Goal: Task Accomplishment & Management: Complete application form

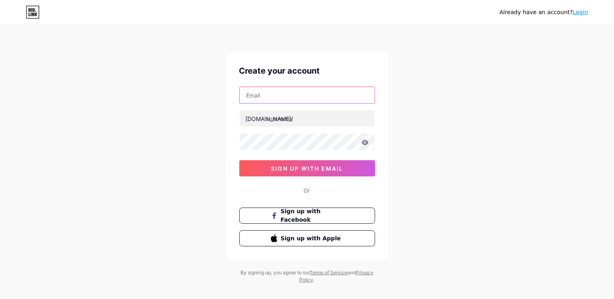
click at [296, 97] on input "text" at bounding box center [307, 95] width 135 height 16
type input "[EMAIL_ADDRESS][DOMAIN_NAME]"
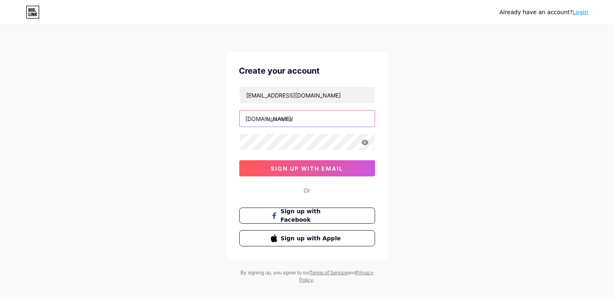
click at [361, 119] on input "text" at bounding box center [307, 118] width 135 height 16
type input "fuelwebmarketing"
click at [439, 111] on div "Already have an account? Login Create your account Deepak.webkeydigital20@gmail…" at bounding box center [307, 154] width 614 height 309
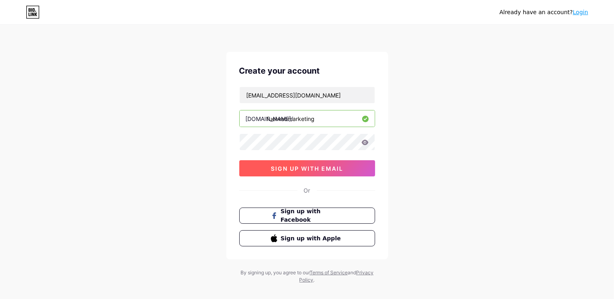
click at [329, 163] on button "sign up with email" at bounding box center [307, 168] width 136 height 16
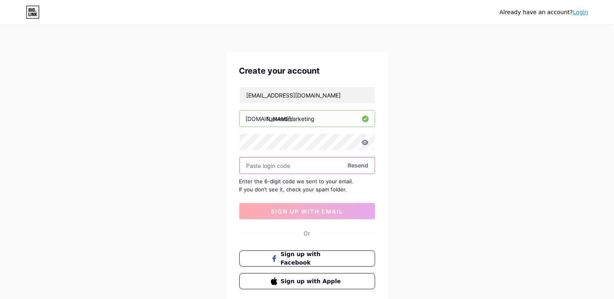
click at [279, 167] on input "text" at bounding box center [307, 165] width 135 height 16
paste input "699686"
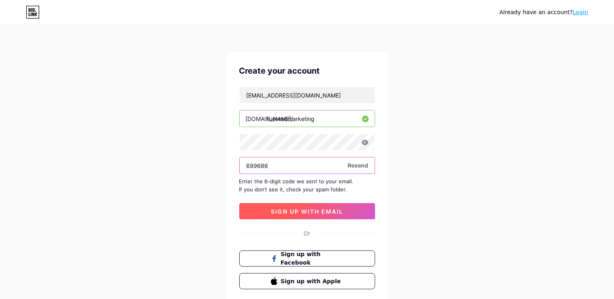
type input "699686"
click at [300, 210] on span "sign up with email" at bounding box center [307, 211] width 72 height 7
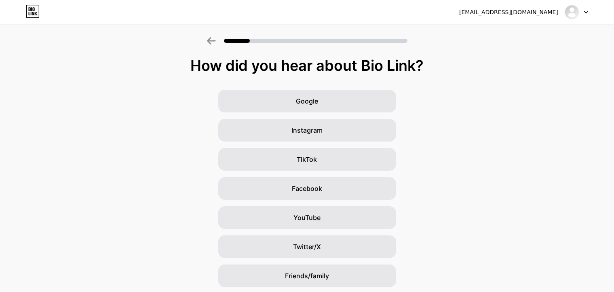
click at [583, 13] on div at bounding box center [576, 12] width 23 height 15
click at [575, 10] on img at bounding box center [572, 12] width 13 height 13
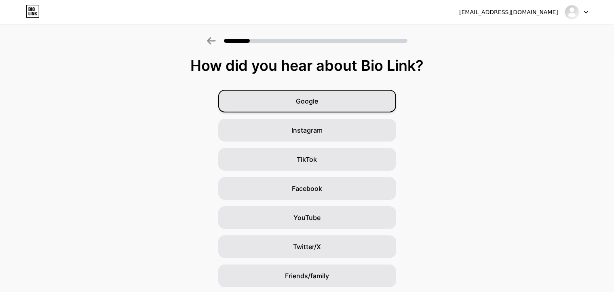
click at [353, 101] on div "Google" at bounding box center [307, 101] width 178 height 23
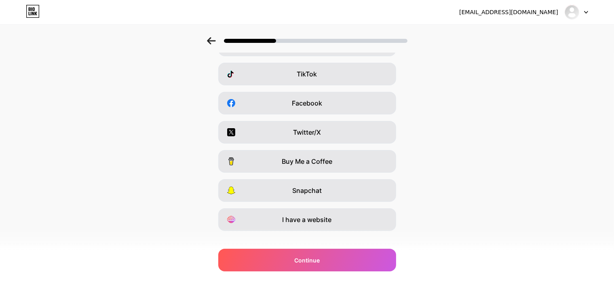
scroll to position [97, 0]
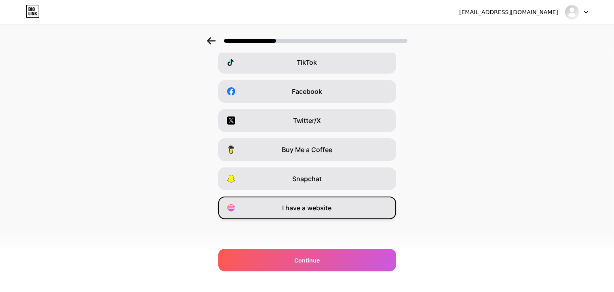
click at [310, 206] on span "I have a website" at bounding box center [307, 208] width 49 height 10
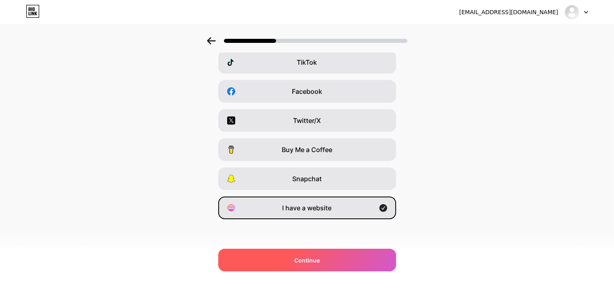
drag, startPoint x: 325, startPoint y: 251, endPoint x: 328, endPoint y: 258, distance: 7.1
click at [326, 253] on div "Continue" at bounding box center [307, 260] width 178 height 23
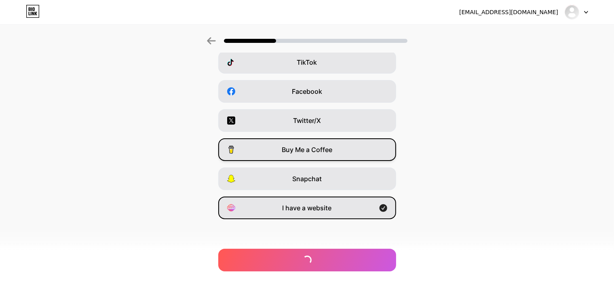
scroll to position [0, 0]
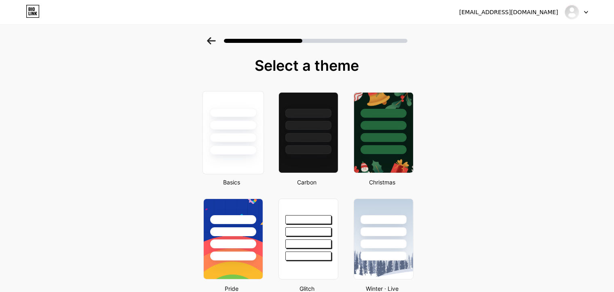
click at [239, 159] on div at bounding box center [232, 132] width 61 height 83
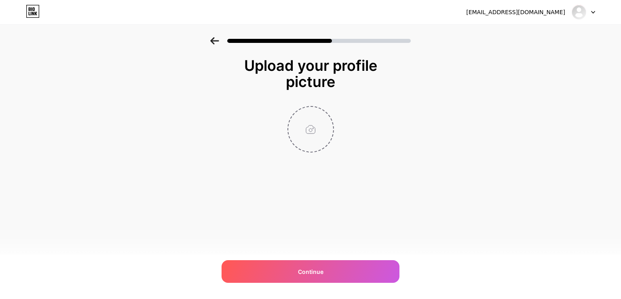
click at [308, 127] on input "file" at bounding box center [310, 129] width 45 height 45
type input "C:\fakepath\fuel web logo.png"
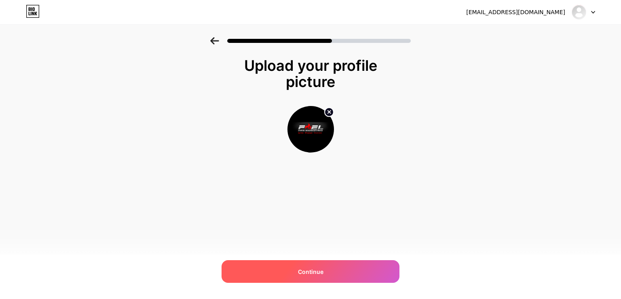
click at [289, 268] on div "Continue" at bounding box center [311, 271] width 178 height 23
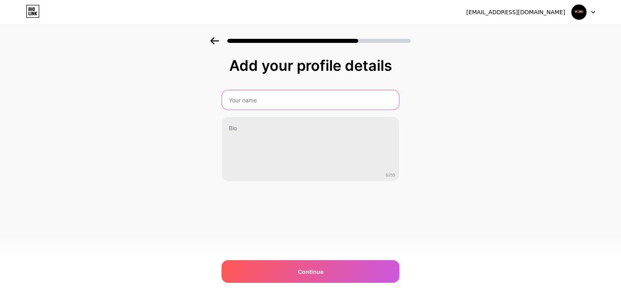
drag, startPoint x: 245, startPoint y: 96, endPoint x: 271, endPoint y: 103, distance: 27.1
click at [247, 97] on input "text" at bounding box center [310, 99] width 177 height 19
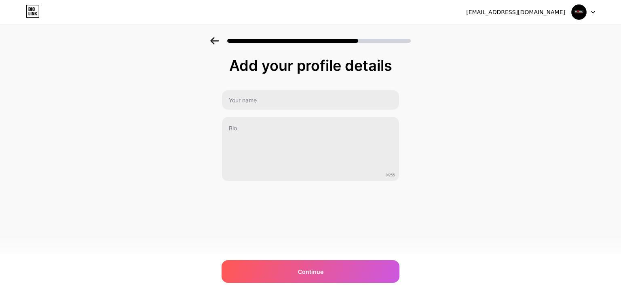
click at [399, 298] on img at bounding box center [310, 304] width 621 height 10
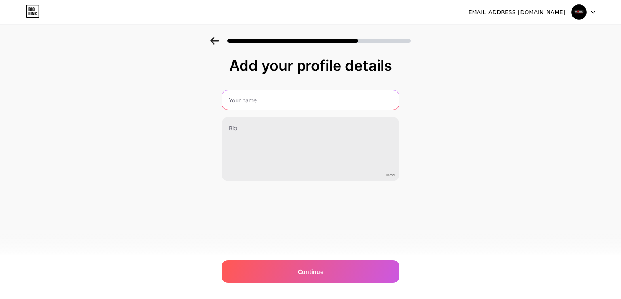
type input "Fuel Web Marketing"
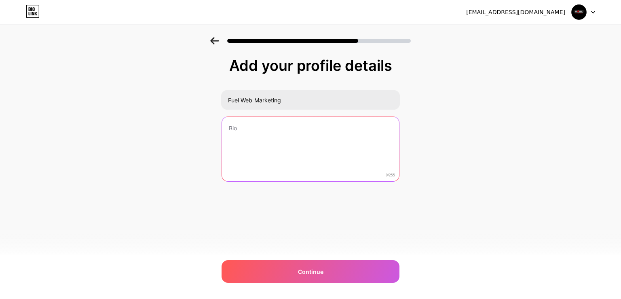
click at [390, 122] on textarea at bounding box center [310, 149] width 177 height 65
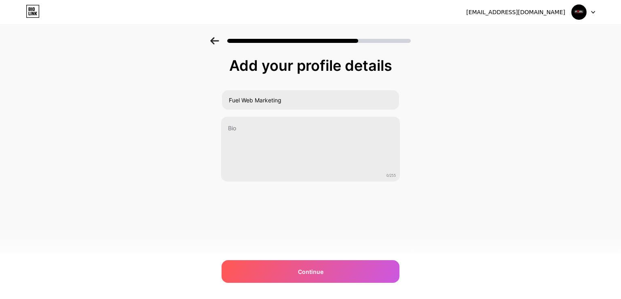
click at [395, 298] on img at bounding box center [310, 304] width 621 height 10
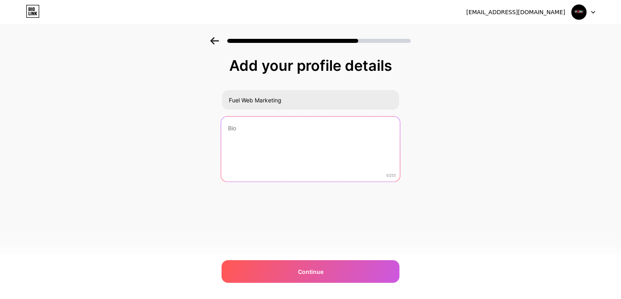
click at [318, 132] on textarea at bounding box center [310, 149] width 179 height 66
paste textarea "Fuel Web Marketing offers reliable SEO services with a focus on SEO Guarantee s…"
type textarea "Fuel Web Marketing offers reliable SEO services with a focus on SEO Guarantee s…"
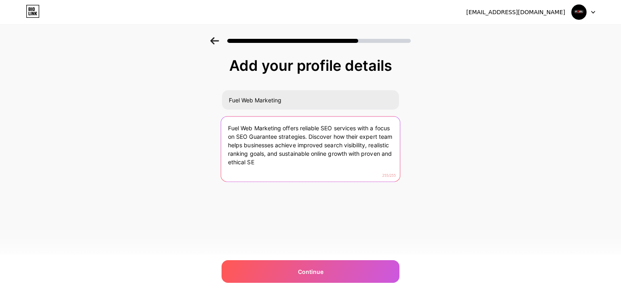
drag, startPoint x: 287, startPoint y: 165, endPoint x: 217, endPoint y: 110, distance: 89.1
click at [221, 116] on textarea "Fuel Web Marketing offers reliable SEO services with a focus on SEO Guarantee s…" at bounding box center [310, 149] width 179 height 66
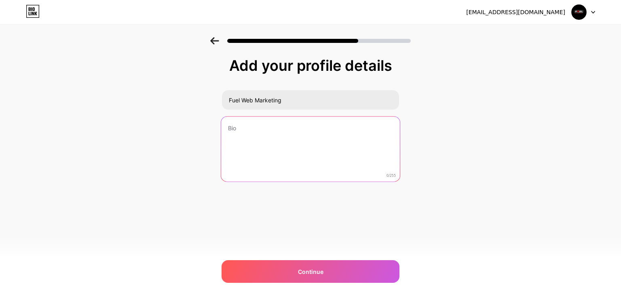
paste textarea "Fuel Web Marketing delivers specialized law firm internet marketing services, o…"
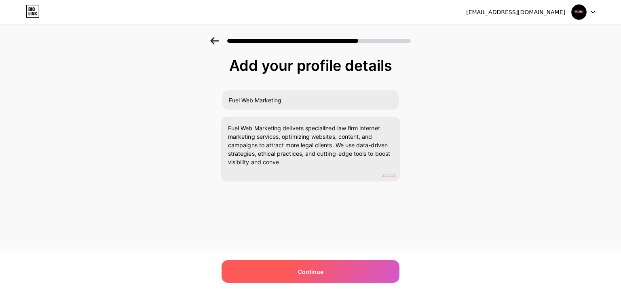
click at [315, 267] on div "Continue" at bounding box center [311, 271] width 178 height 23
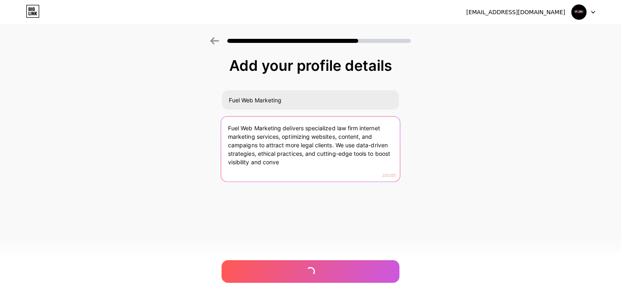
drag, startPoint x: 279, startPoint y: 166, endPoint x: 261, endPoint y: 159, distance: 19.1
click at [261, 159] on textarea "Fuel Web Marketing delivers specialized law firm internet marketing services, o…" at bounding box center [310, 149] width 179 height 66
drag, startPoint x: 336, startPoint y: 144, endPoint x: 386, endPoint y: 208, distance: 80.9
click at [386, 182] on textarea "Fuel Web Marketing delivers specialized law firm internet marketing services, o…" at bounding box center [310, 149] width 179 height 66
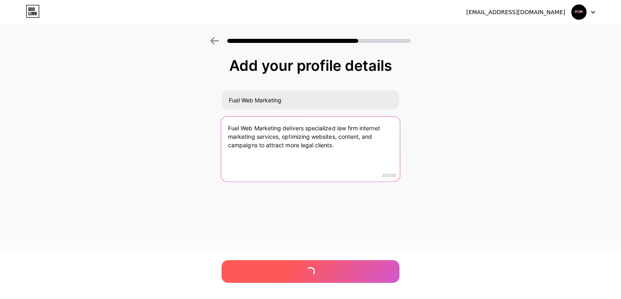
type textarea "Fuel Web Marketing delivers specialized law firm internet marketing services, o…"
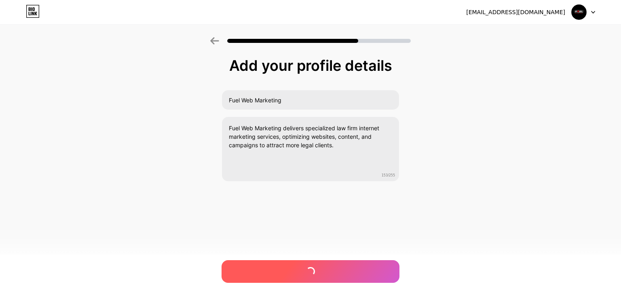
click at [332, 272] on div at bounding box center [311, 271] width 178 height 23
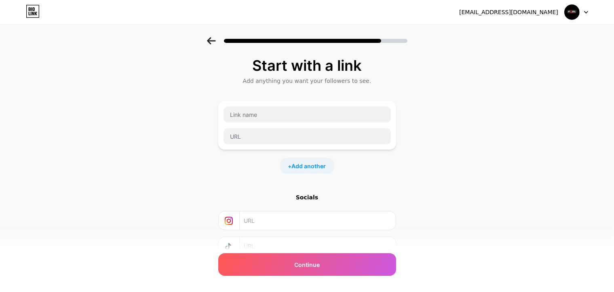
click at [332, 272] on div "Continue" at bounding box center [307, 264] width 178 height 23
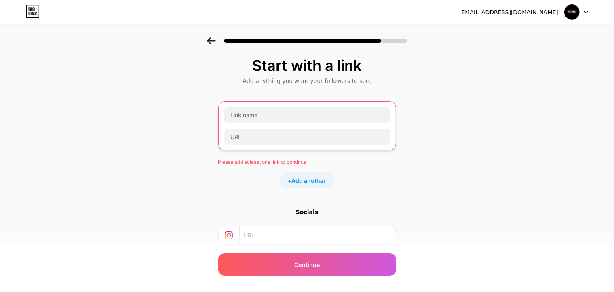
click at [216, 40] on icon at bounding box center [211, 40] width 9 height 7
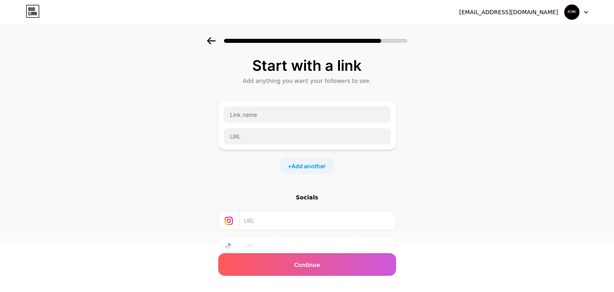
click at [215, 41] on icon at bounding box center [211, 40] width 8 height 7
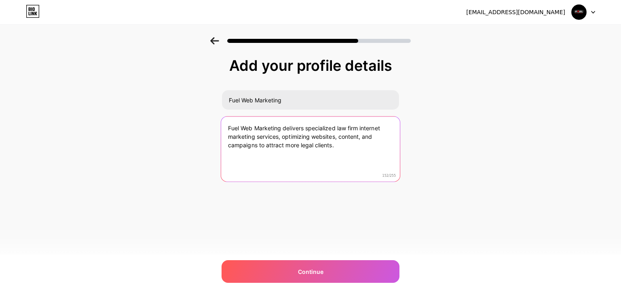
click at [339, 144] on textarea "Fuel Web Marketing delivers specialized law firm internet marketing services, o…" at bounding box center [310, 149] width 179 height 66
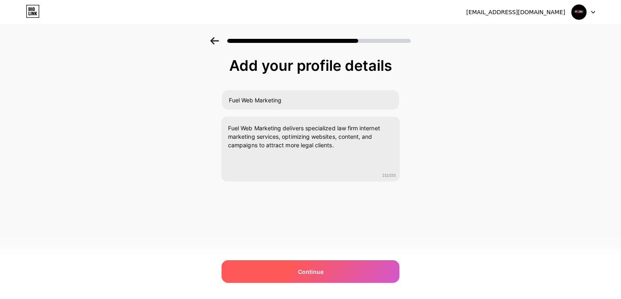
click at [326, 265] on div "Continue" at bounding box center [311, 271] width 178 height 23
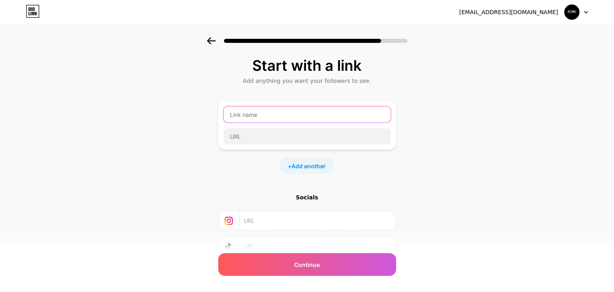
click at [270, 120] on input "text" at bounding box center [307, 114] width 167 height 16
type input "Fuel Web Marketing"
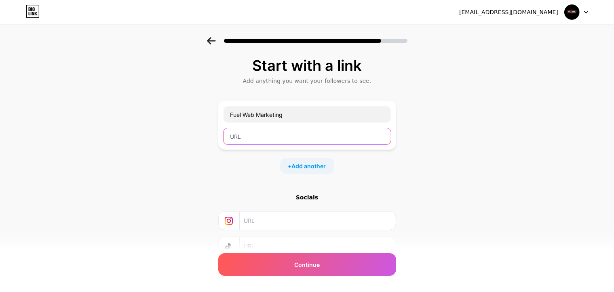
click at [347, 137] on input "text" at bounding box center [307, 136] width 167 height 16
click at [252, 140] on input "text" at bounding box center [307, 136] width 167 height 16
paste input "https://www.fuelwebmarketing.com/legal/"
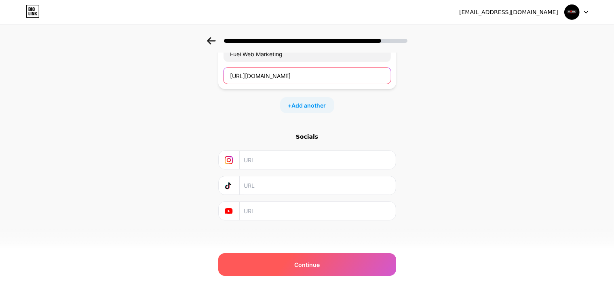
type input "https://www.fuelwebmarketing.com/legal/"
click at [261, 261] on div "Continue" at bounding box center [307, 264] width 178 height 23
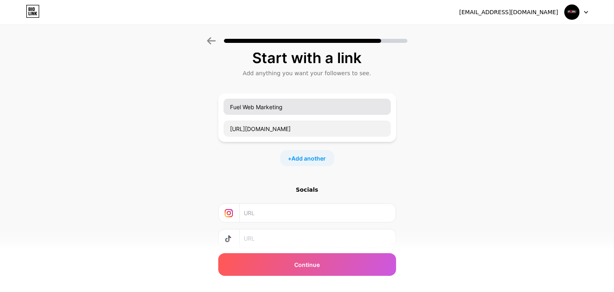
scroll to position [0, 0]
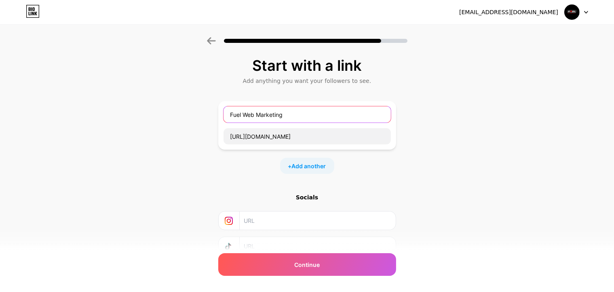
click at [346, 111] on input "Fuel Web Marketing" at bounding box center [307, 114] width 167 height 16
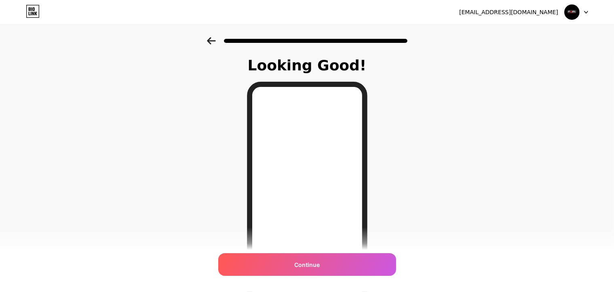
click at [216, 42] on icon at bounding box center [211, 40] width 9 height 7
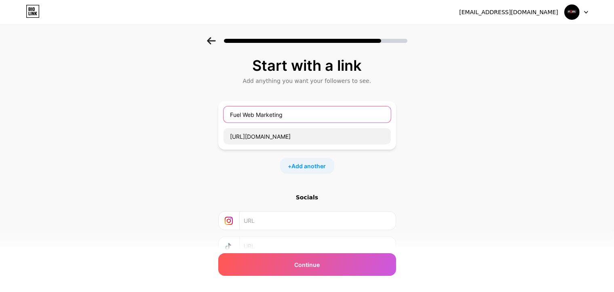
drag, startPoint x: 318, startPoint y: 119, endPoint x: 197, endPoint y: 112, distance: 121.1
click at [224, 112] on input "Fuel Web Marketing" at bounding box center [307, 114] width 167 height 16
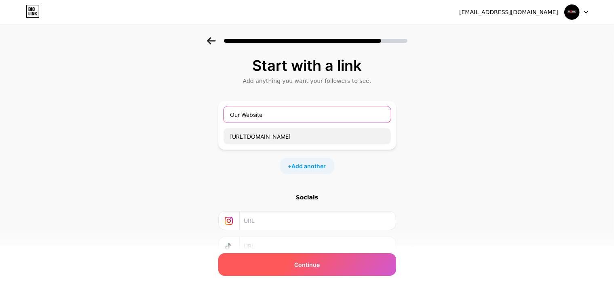
type input "Our Website"
click at [285, 260] on div "Continue" at bounding box center [307, 264] width 178 height 23
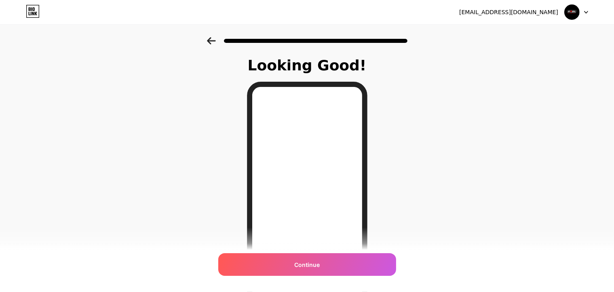
click at [213, 38] on icon at bounding box center [211, 40] width 9 height 7
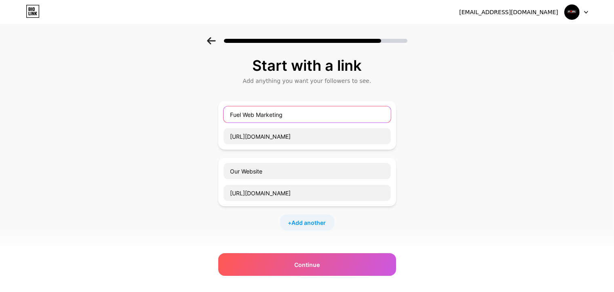
click at [368, 112] on input "Fuel Web Marketing" at bounding box center [307, 114] width 167 height 16
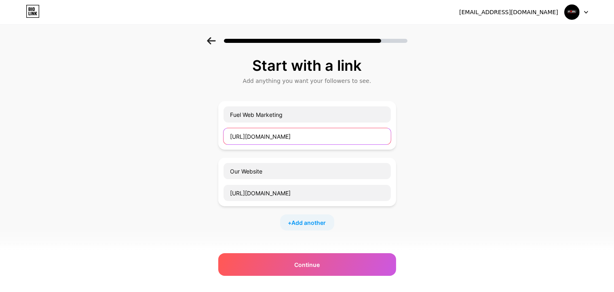
click at [391, 129] on input "https://www.fuelwebmarketing.com/legal/" at bounding box center [307, 136] width 167 height 16
drag, startPoint x: 371, startPoint y: 138, endPoint x: 179, endPoint y: 122, distance: 192.7
click at [224, 128] on input "https://www.fuelwebmarketing.com/legal/" at bounding box center [307, 136] width 167 height 16
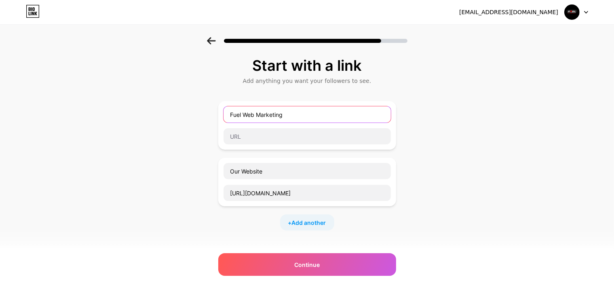
drag, startPoint x: 252, startPoint y: 112, endPoint x: 168, endPoint y: 111, distance: 84.5
click at [224, 111] on input "Fuel Web Marketing" at bounding box center [307, 114] width 167 height 16
drag, startPoint x: 472, startPoint y: 153, endPoint x: 456, endPoint y: 164, distance: 18.8
click at [472, 154] on div "Start with a link Add anything you want your followers to see. Our Website http…" at bounding box center [307, 207] width 614 height 341
click at [511, 124] on div "Start with a link Add anything you want your followers to see. Our Website http…" at bounding box center [307, 207] width 614 height 341
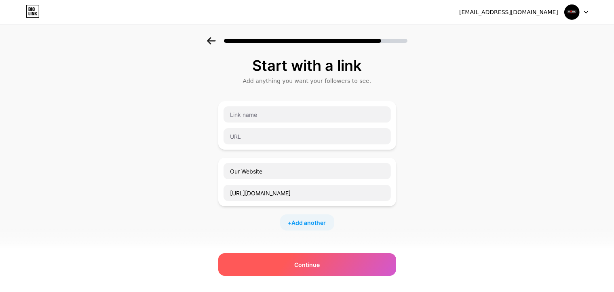
click at [317, 269] on div "Continue" at bounding box center [307, 264] width 178 height 23
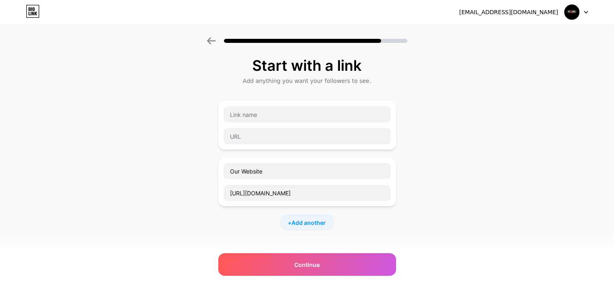
click at [213, 40] on icon at bounding box center [211, 40] width 9 height 7
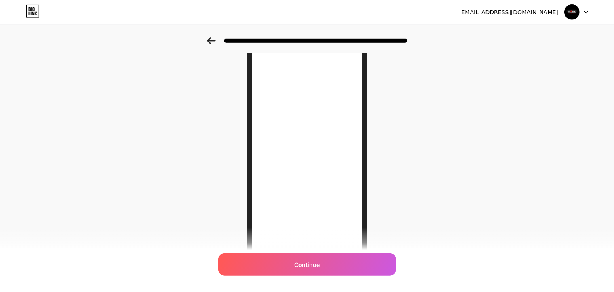
scroll to position [29, 0]
click at [220, 39] on div at bounding box center [307, 40] width 201 height 7
click at [215, 41] on icon at bounding box center [211, 40] width 8 height 7
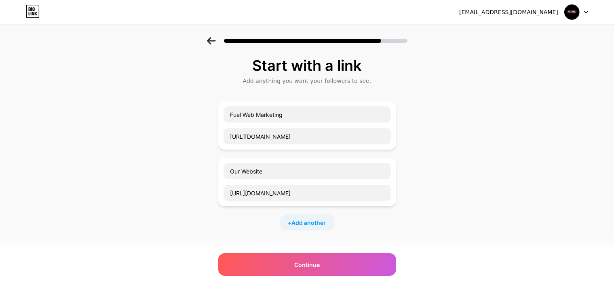
click at [214, 39] on icon at bounding box center [211, 40] width 9 height 7
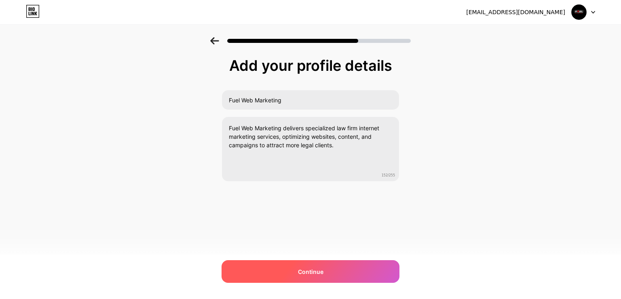
click at [334, 270] on div "Continue" at bounding box center [311, 271] width 178 height 23
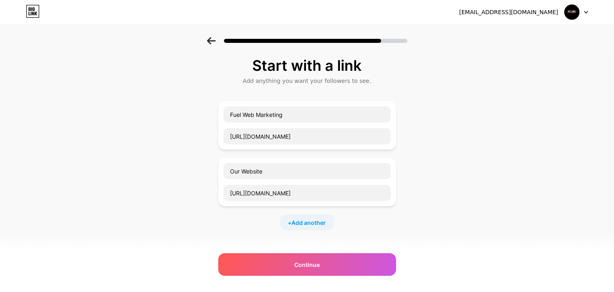
click at [406, 154] on div "Start with a link Add anything you want your followers to see. Fuel Web Marketi…" at bounding box center [307, 207] width 614 height 341
click at [395, 173] on div "Our Website https://www.fuelwebmarketing.com/legal/" at bounding box center [307, 182] width 178 height 49
click at [391, 165] on input "Our Website" at bounding box center [307, 171] width 167 height 16
click at [396, 175] on div "Our Website https://www.fuelwebmarketing.com/legal/" at bounding box center [307, 182] width 178 height 49
click at [391, 195] on input "https://www.fuelwebmarketing.com/legal/" at bounding box center [307, 193] width 167 height 16
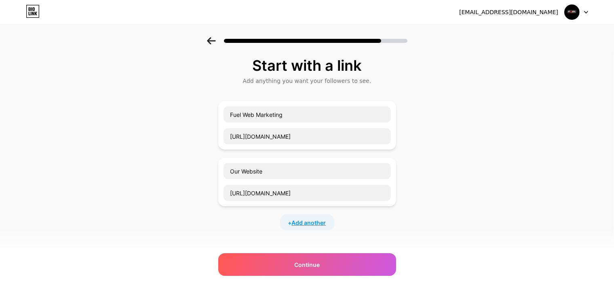
click at [323, 222] on span "Add another" at bounding box center [309, 222] width 34 height 8
click at [284, 60] on div "Start with a link" at bounding box center [307, 65] width 170 height 16
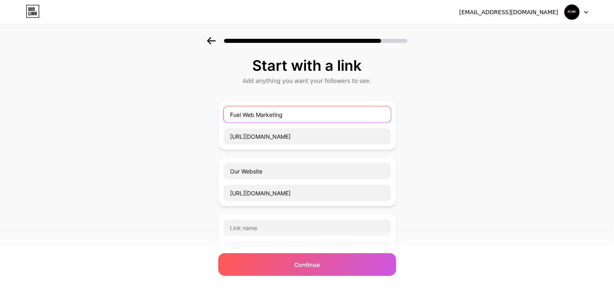
drag, startPoint x: 315, startPoint y: 119, endPoint x: 196, endPoint y: 119, distance: 118.9
click at [224, 119] on input "Fuel Web Marketing" at bounding box center [307, 114] width 167 height 16
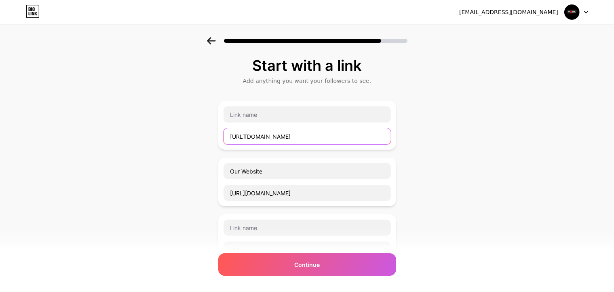
drag, startPoint x: 354, startPoint y: 133, endPoint x: 198, endPoint y: 137, distance: 156.5
click at [224, 137] on input "https://www.fuelwebmarketing.com/legal/" at bounding box center [307, 136] width 167 height 16
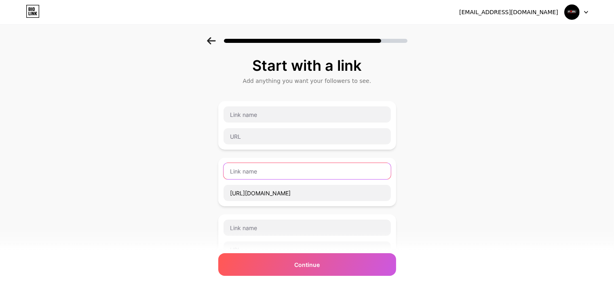
drag, startPoint x: 285, startPoint y: 165, endPoint x: 212, endPoint y: 173, distance: 73.2
click at [224, 173] on input "text" at bounding box center [307, 171] width 167 height 16
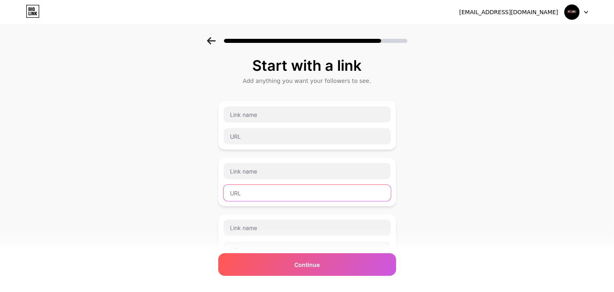
drag, startPoint x: 353, startPoint y: 191, endPoint x: 151, endPoint y: 192, distance: 202.6
click at [224, 192] on input "text" at bounding box center [307, 193] width 167 height 16
click at [456, 174] on div "Start with a link Add anything you want your followers to see. + Add another So…" at bounding box center [307, 235] width 614 height 397
click at [396, 161] on div at bounding box center [307, 182] width 178 height 49
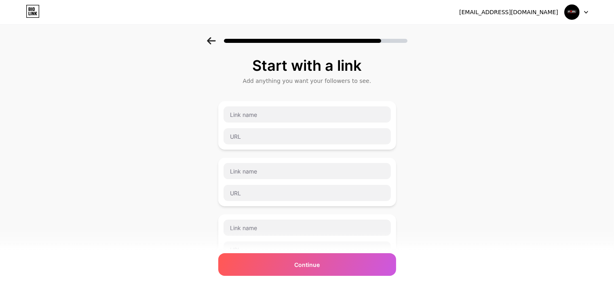
click at [451, 130] on div "Start with a link Add anything you want your followers to see. + Add another So…" at bounding box center [307, 235] width 614 height 397
click at [289, 75] on div "Start with a link Add anything you want your followers to see." at bounding box center [307, 70] width 178 height 27
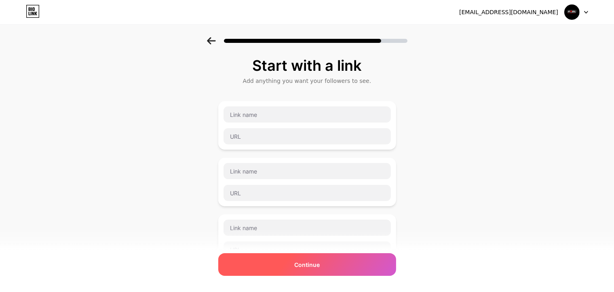
click at [336, 262] on div "Continue" at bounding box center [307, 264] width 178 height 23
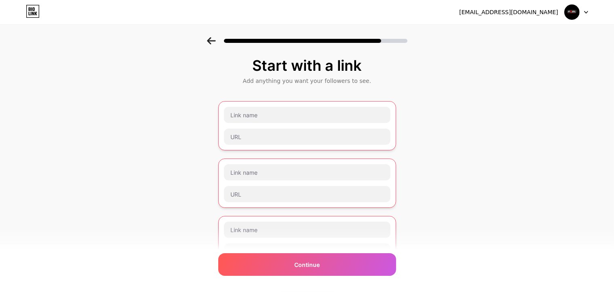
click at [32, 15] on icon at bounding box center [33, 11] width 14 height 13
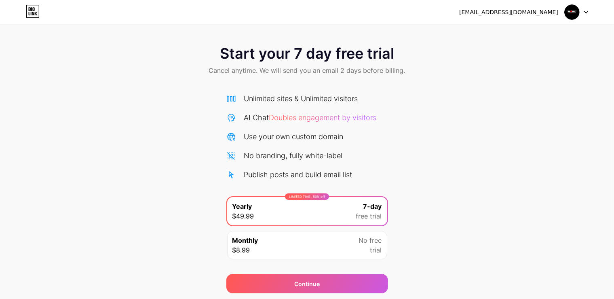
click at [582, 11] on div at bounding box center [576, 12] width 23 height 15
click at [34, 7] on icon at bounding box center [33, 11] width 14 height 13
click at [510, 13] on div "[EMAIL_ADDRESS][DOMAIN_NAME]" at bounding box center [508, 12] width 99 height 8
click at [580, 7] on div at bounding box center [576, 12] width 23 height 15
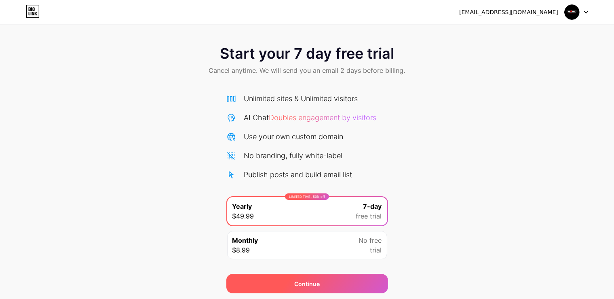
click at [297, 277] on div "Continue" at bounding box center [307, 283] width 162 height 19
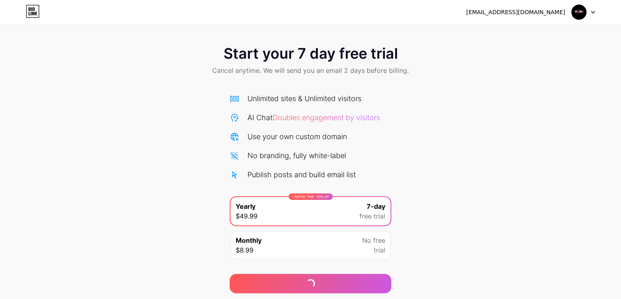
click at [585, 13] on img at bounding box center [578, 11] width 15 height 15
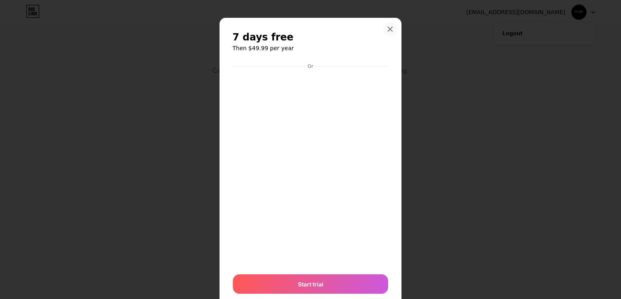
click at [387, 27] on icon at bounding box center [390, 29] width 6 height 6
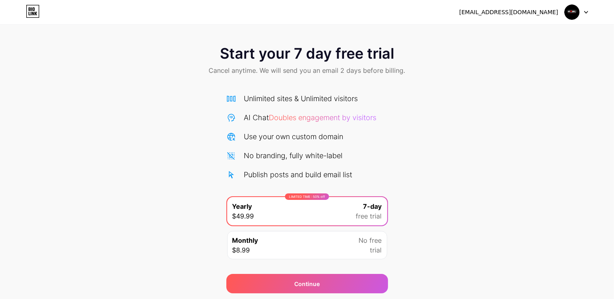
click at [288, 51] on span "Start your 7 day free trial" at bounding box center [307, 53] width 174 height 16
drag, startPoint x: 288, startPoint y: 51, endPoint x: 193, endPoint y: 40, distance: 95.2
click at [286, 51] on span "Start your 7 day free trial" at bounding box center [307, 53] width 174 height 16
click at [34, 11] on icon at bounding box center [33, 11] width 14 height 13
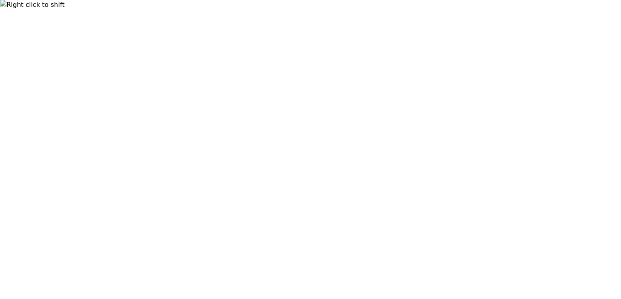
click at [34, 10] on html at bounding box center [310, 5] width 621 height 10
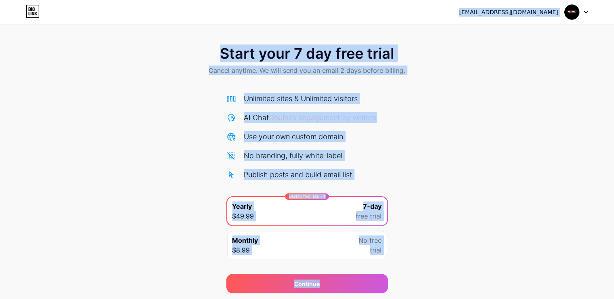
click at [490, 64] on div "Start your 7 day free trial Cancel anytime. We will send you an email 2 days be…" at bounding box center [307, 61] width 614 height 48
